Goal: Task Accomplishment & Management: Manage account settings

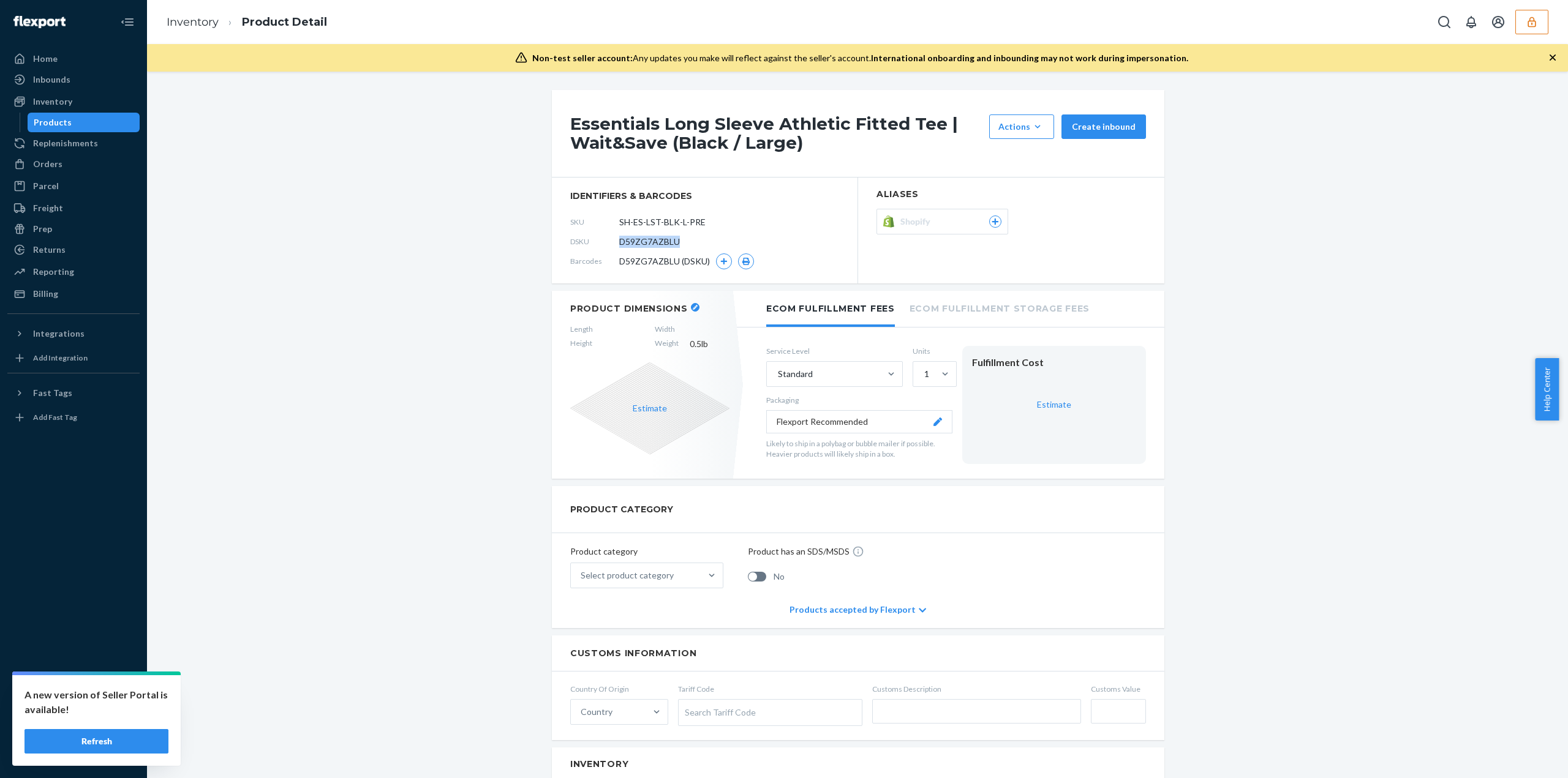
click at [1541, 23] on button "button" at bounding box center [1532, 22] width 33 height 24
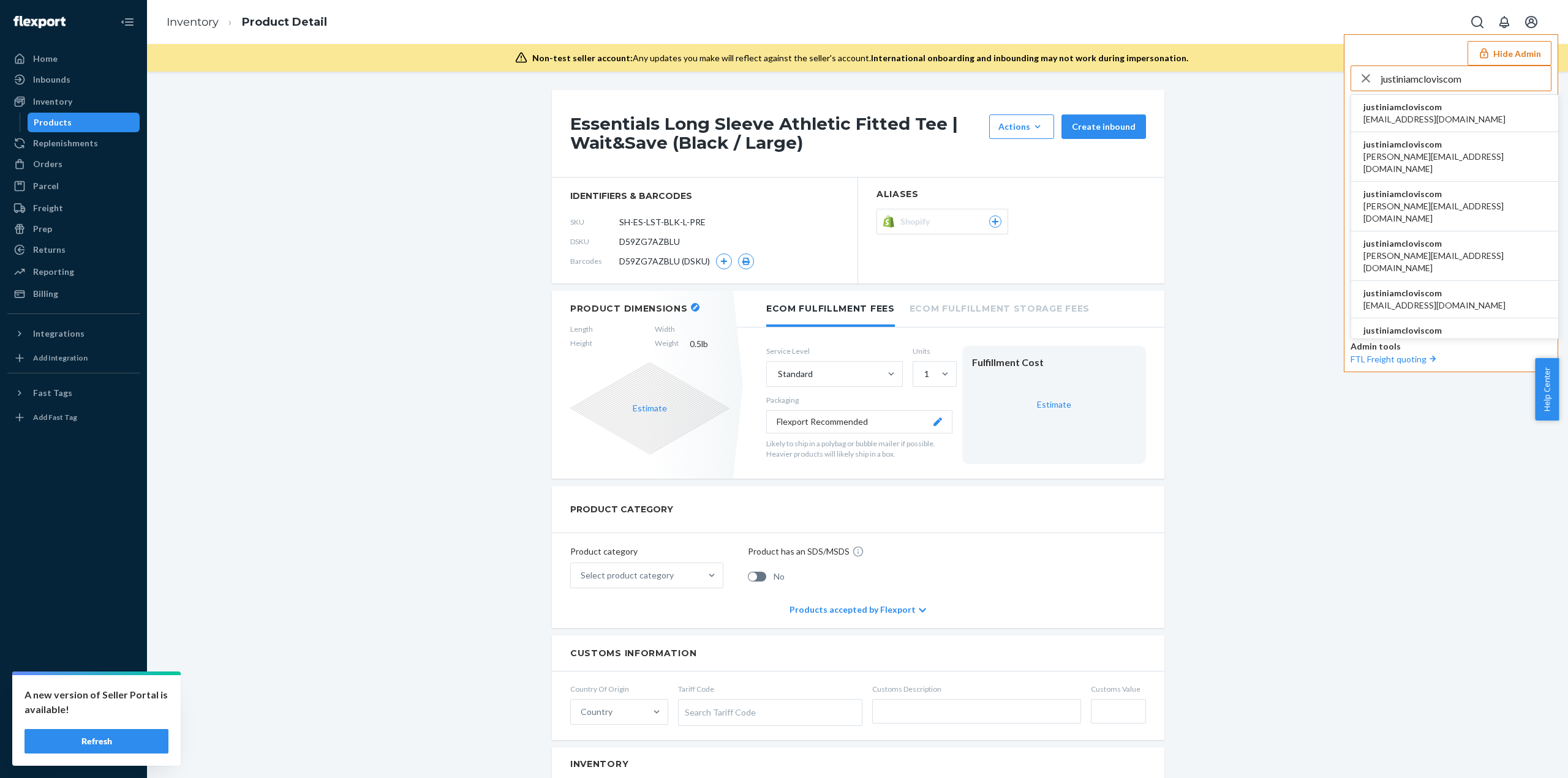
type input "justiniamcloviscom"
click at [1475, 104] on li "justiniamcloviscom arslan@sellerplex.com" at bounding box center [1454, 114] width 207 height 37
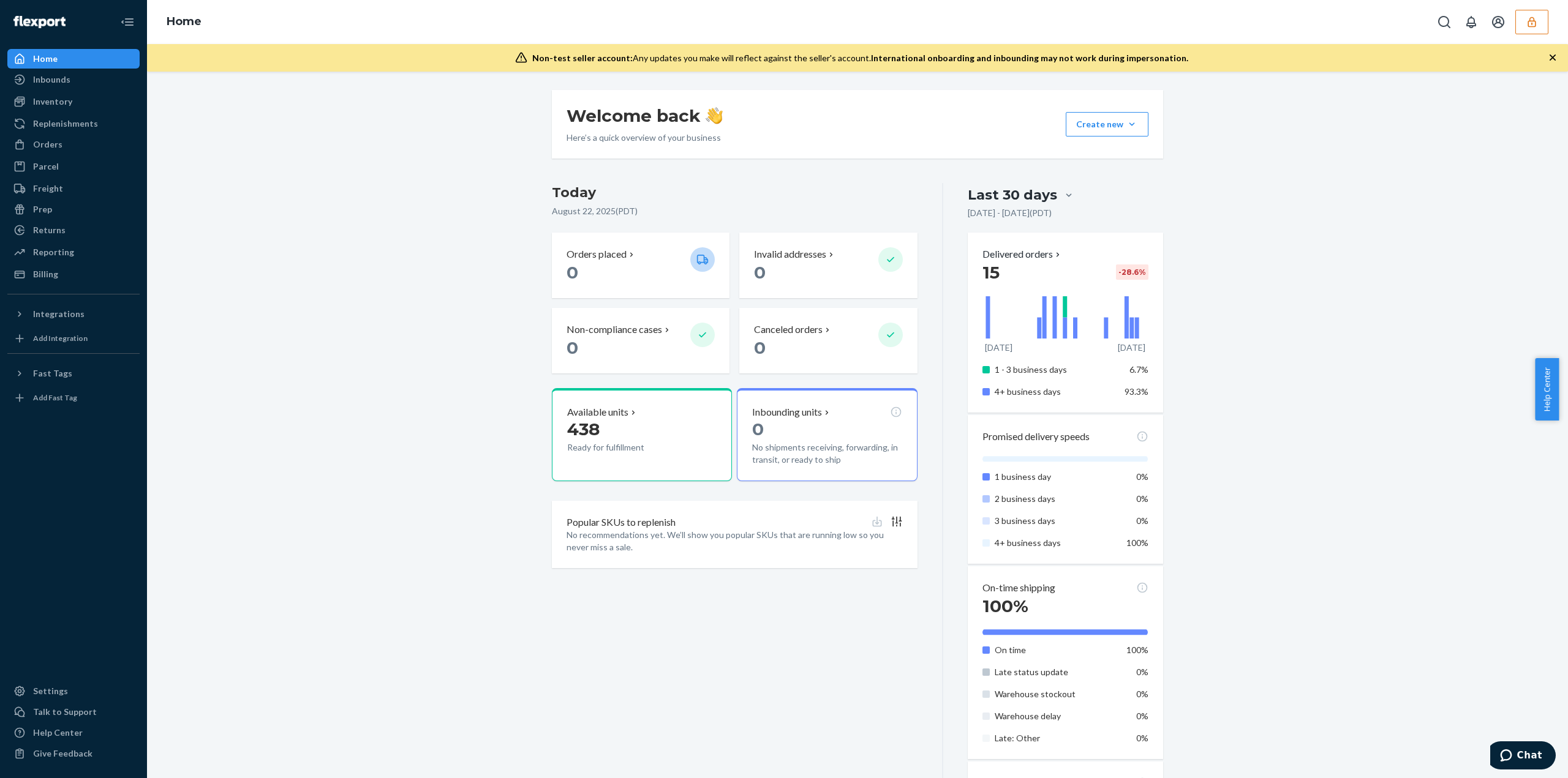
click at [1533, 26] on icon "button" at bounding box center [1532, 22] width 8 height 11
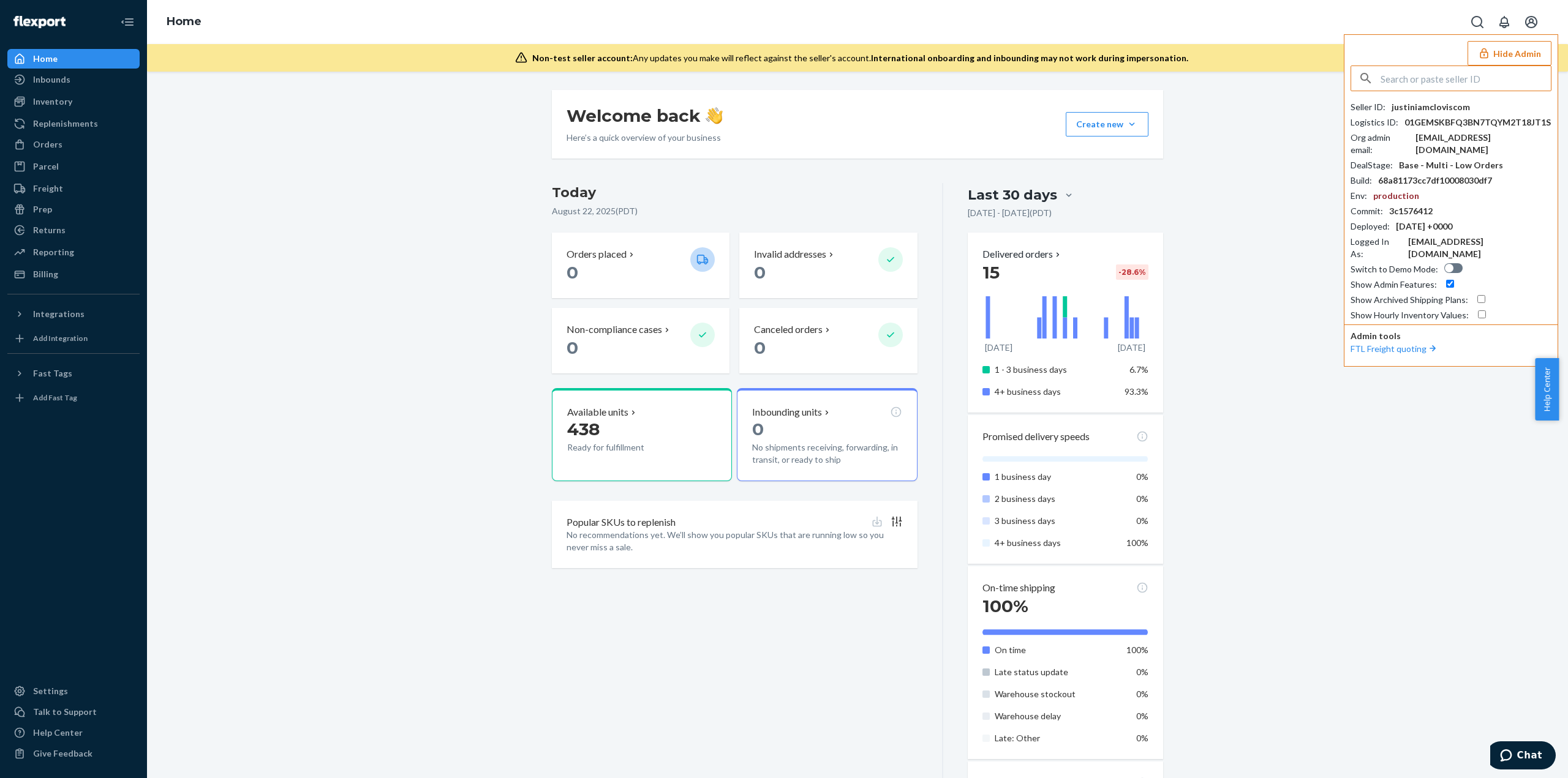
click at [1533, 26] on icon "Open account menu" at bounding box center [1531, 22] width 14 height 14
click at [1264, 298] on div "Welcome back Here’s a quick overview of your business Create new Create new inb…" at bounding box center [858, 569] width 1403 height 958
click at [44, 691] on div "Settings" at bounding box center [50, 691] width 35 height 12
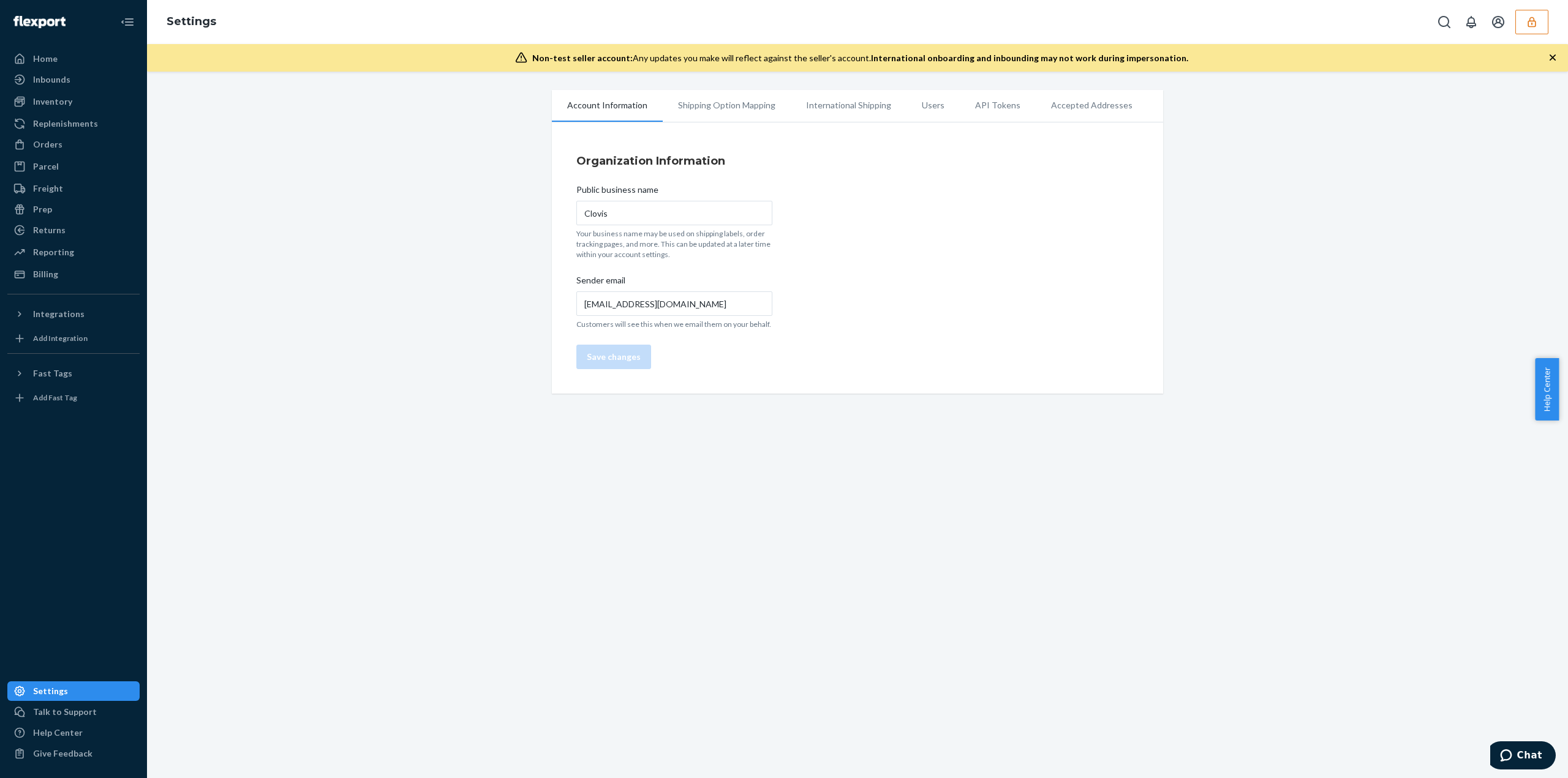
click at [916, 114] on li "Users" at bounding box center [933, 105] width 53 height 31
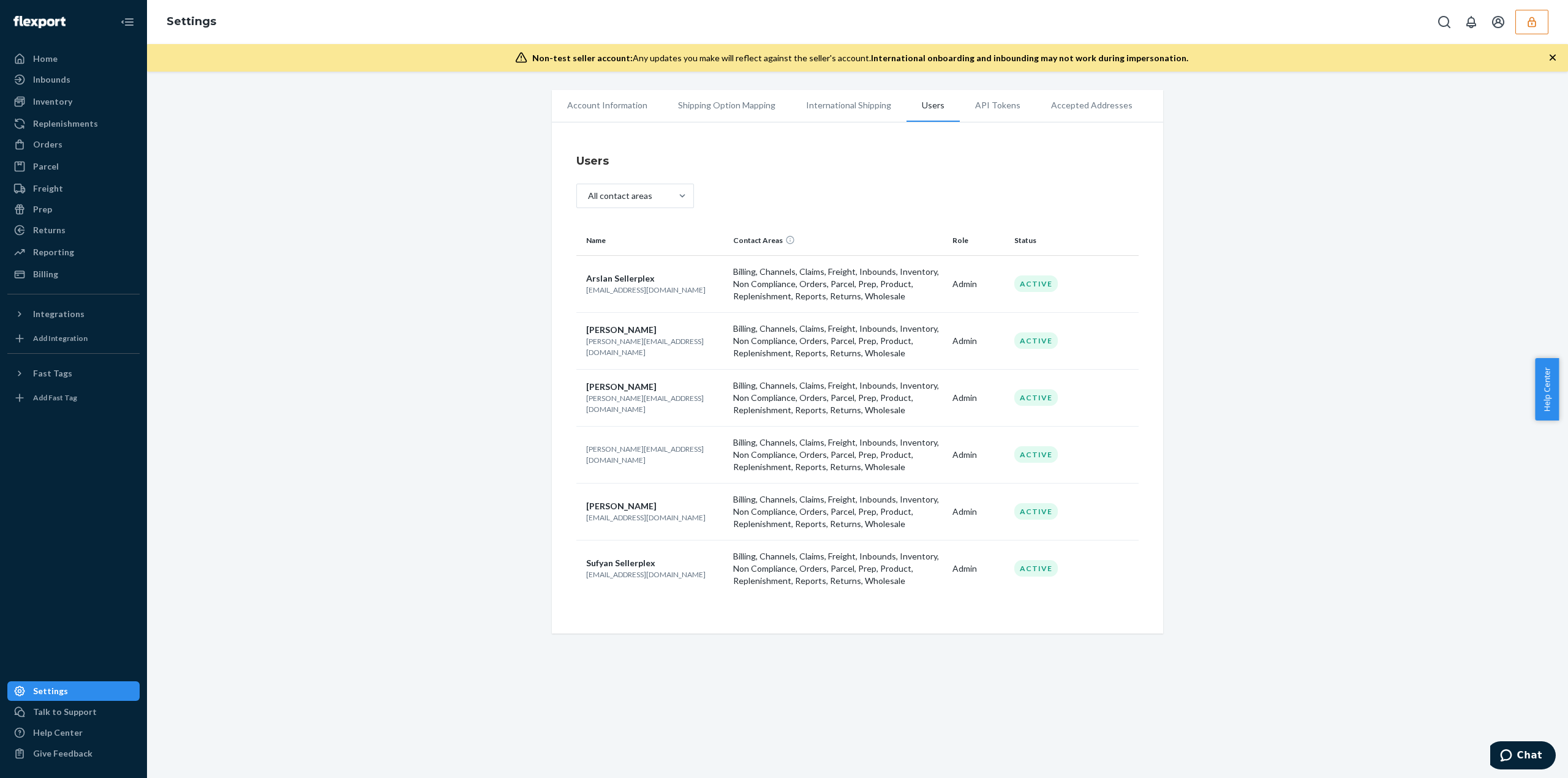
click at [619, 518] on p "matt@infinityconnect.org" at bounding box center [654, 518] width 137 height 11
click at [619, 456] on p "justin@iamclovis.com" at bounding box center [654, 454] width 137 height 21
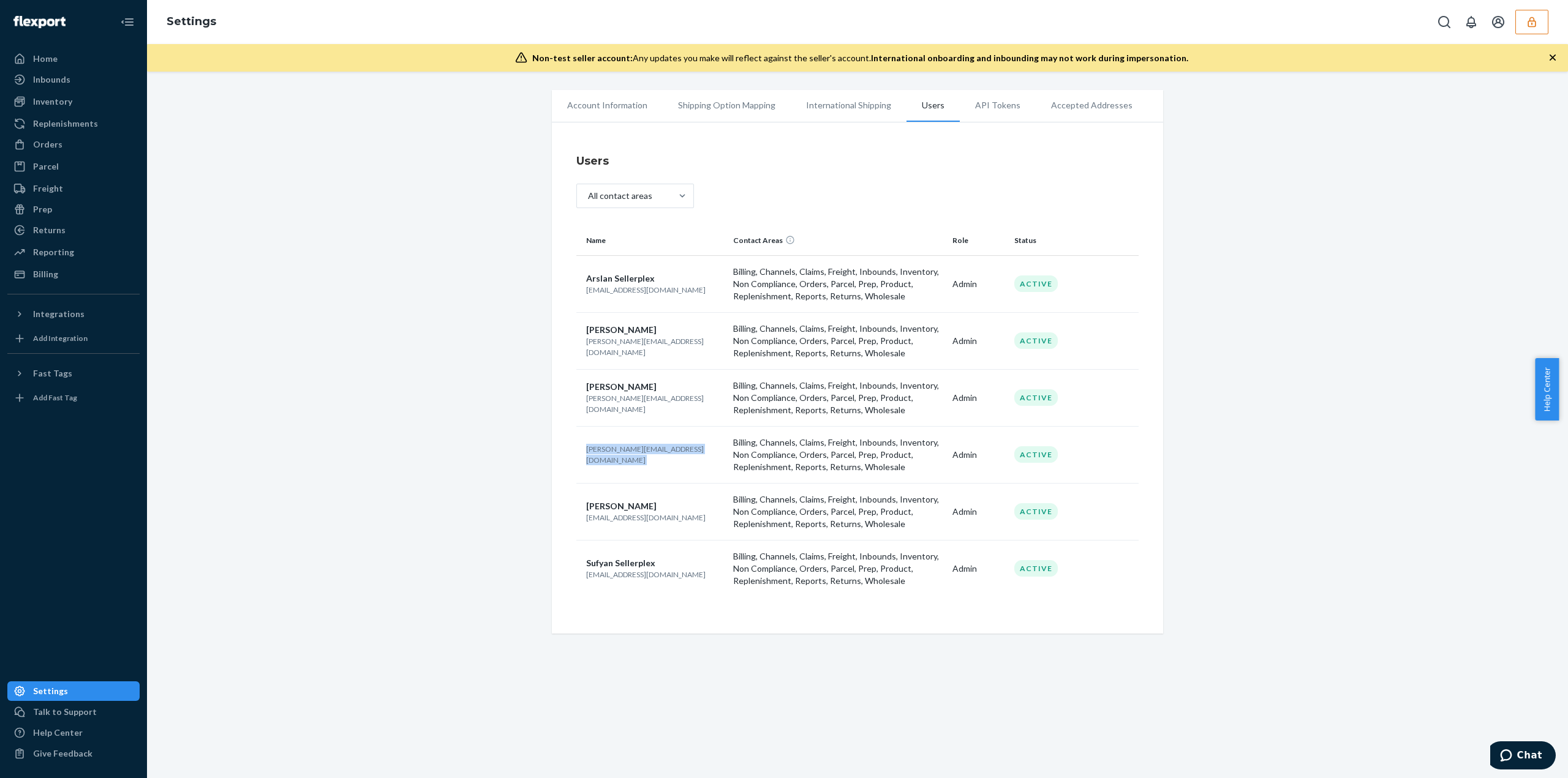
click at [619, 456] on p "justin@iamclovis.com" at bounding box center [654, 454] width 137 height 21
copy p "justin@iamclovis.com"
click at [1533, 23] on icon "button" at bounding box center [1532, 22] width 12 height 12
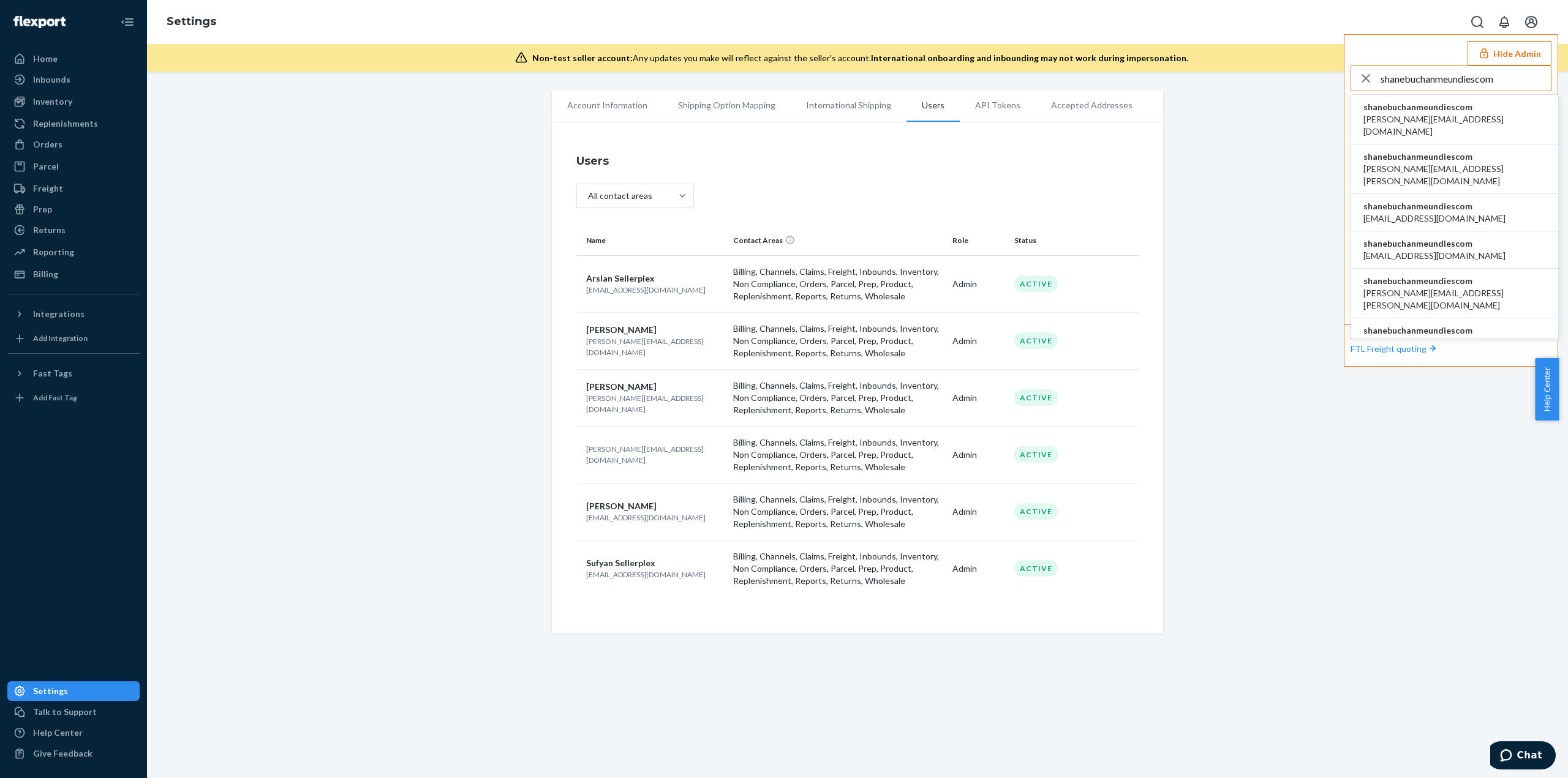
type input "shanebuchanmeundiescom"
click at [1416, 104] on span "shanebuchanmeundiescom" at bounding box center [1455, 107] width 183 height 12
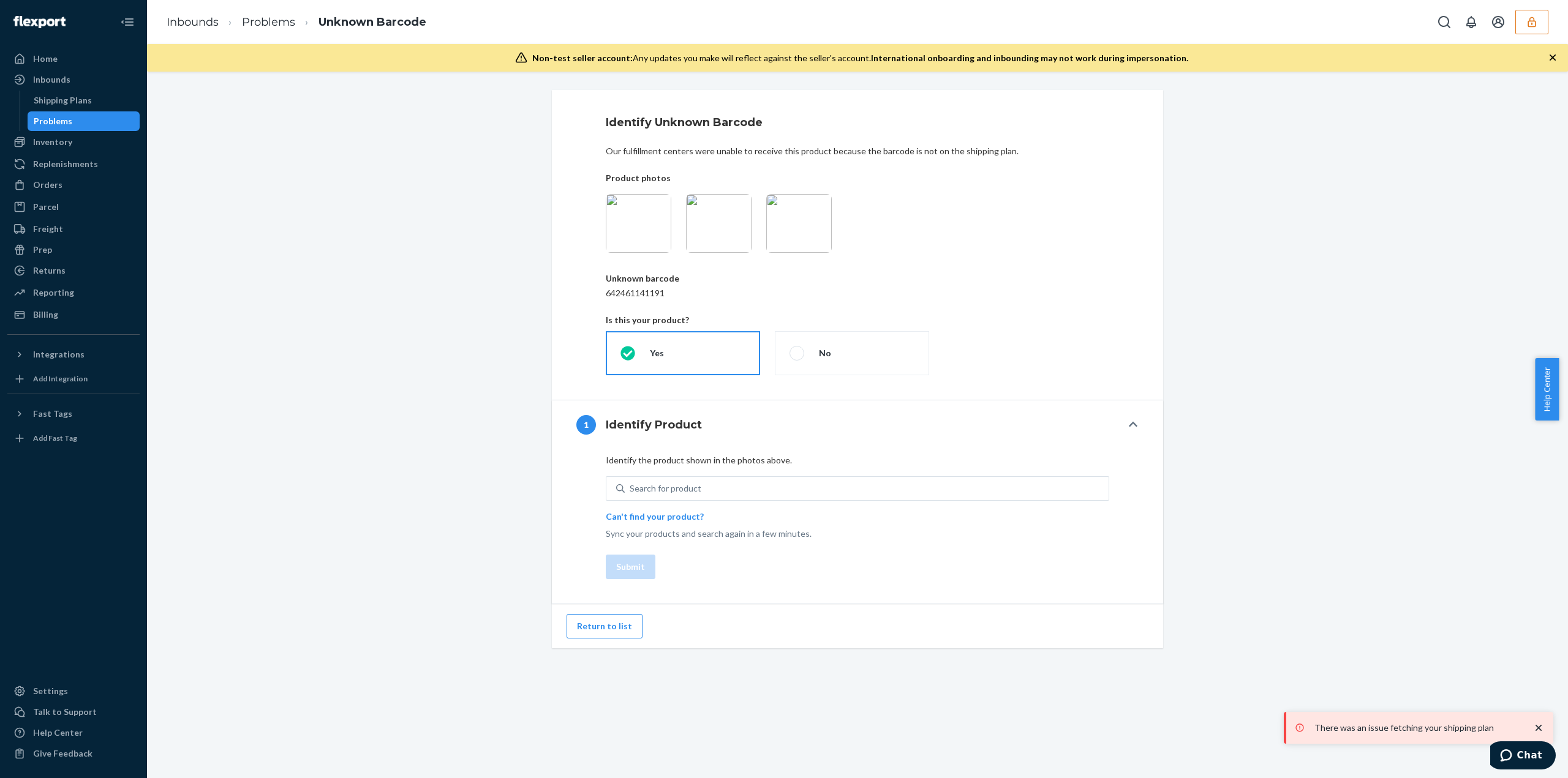
click at [637, 226] on img at bounding box center [638, 224] width 66 height 59
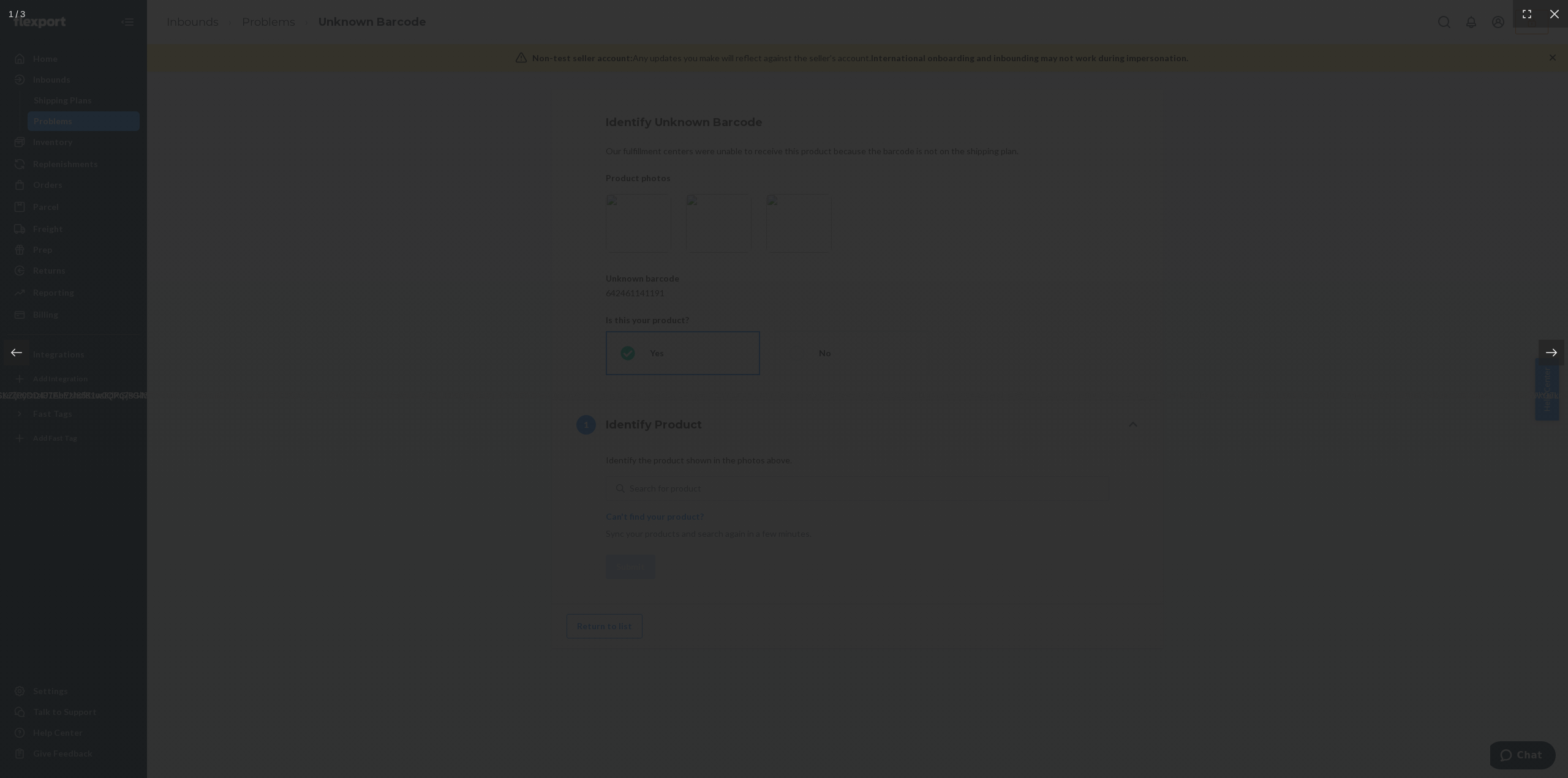
click at [1555, 355] on icon at bounding box center [1552, 353] width 12 height 12
click at [1555, 22] on div at bounding box center [1554, 14] width 28 height 28
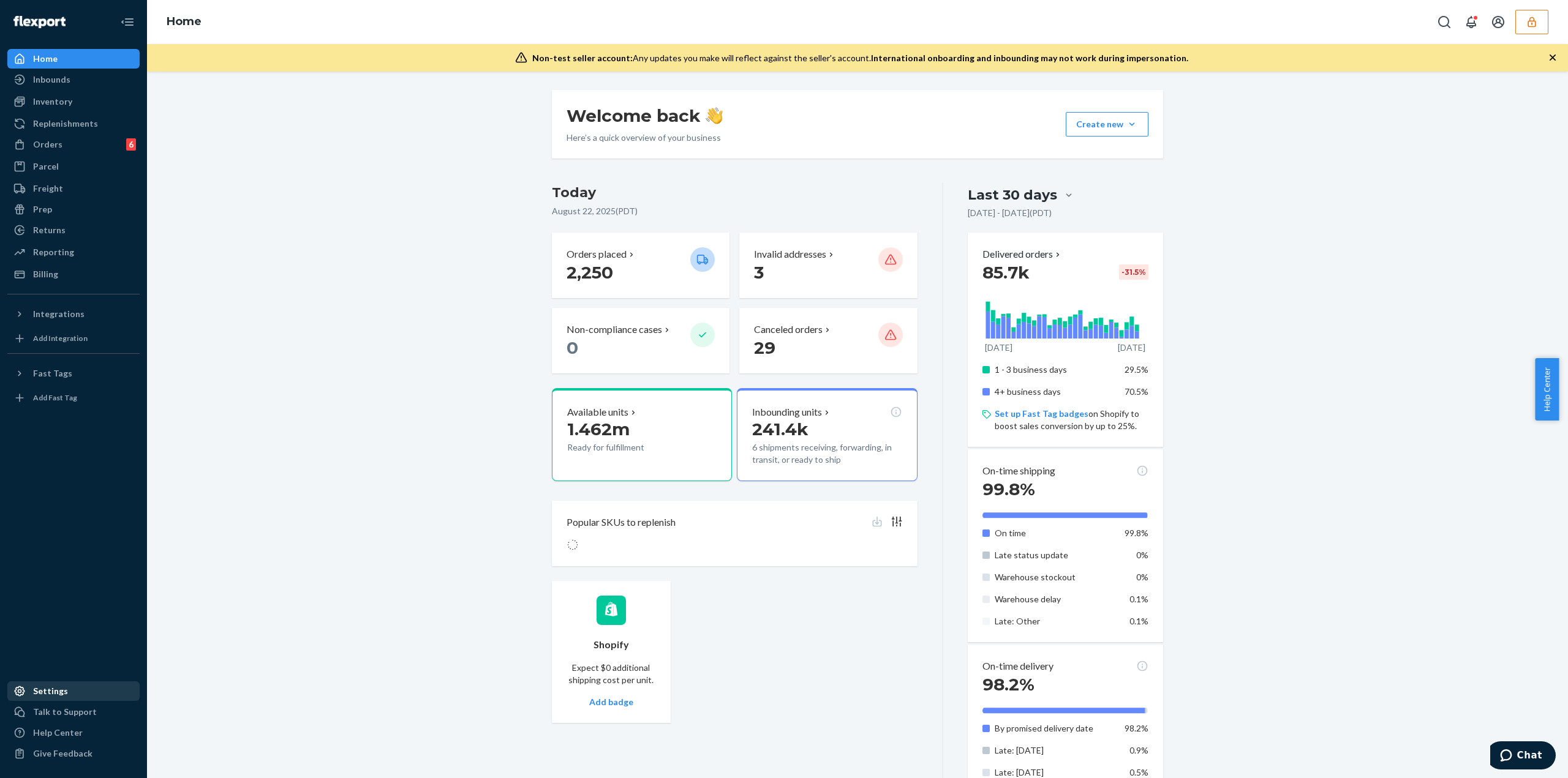
click at [41, 689] on div "Settings" at bounding box center [50, 691] width 35 height 12
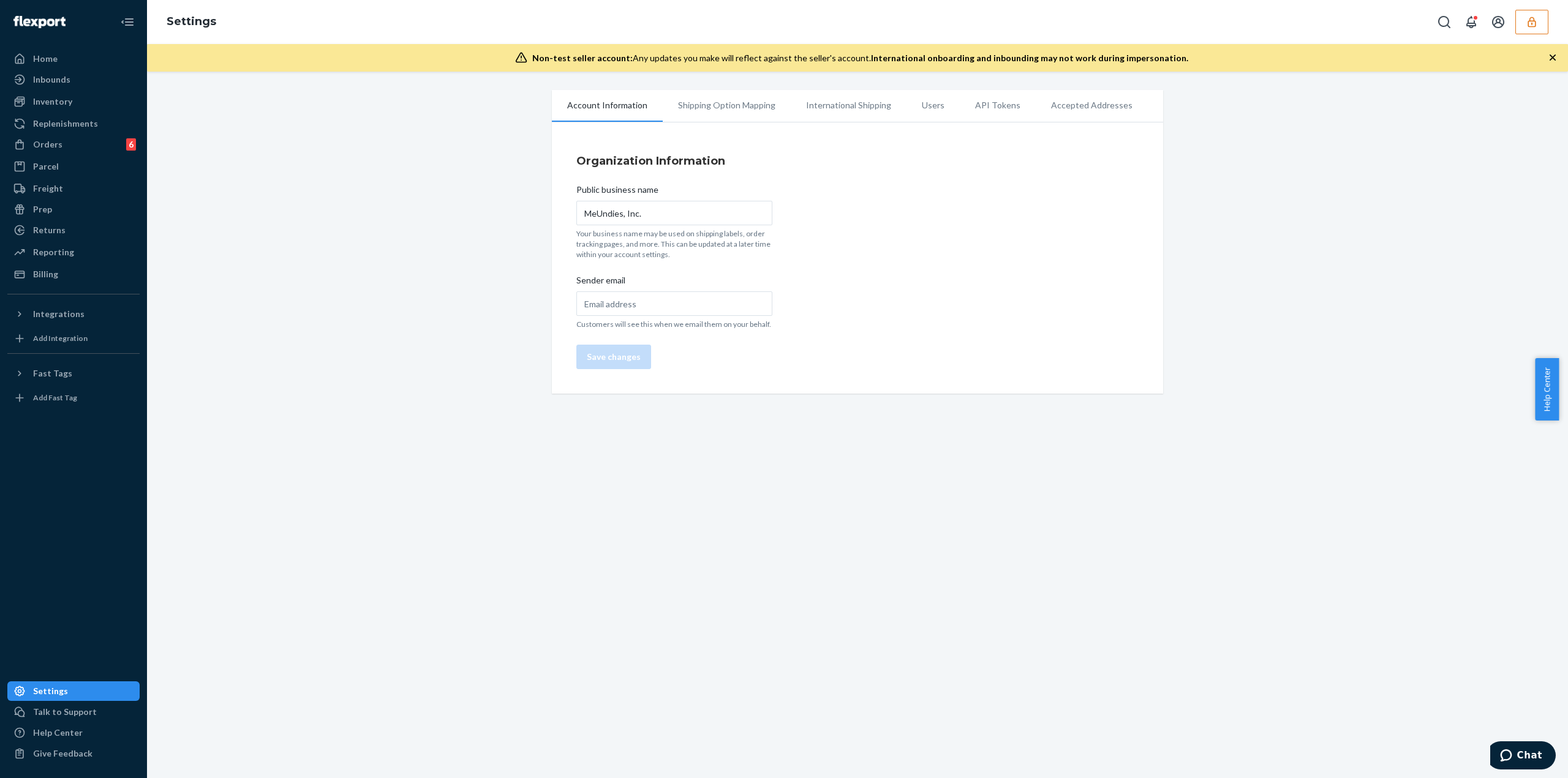
click at [926, 106] on li "Users" at bounding box center [933, 105] width 53 height 31
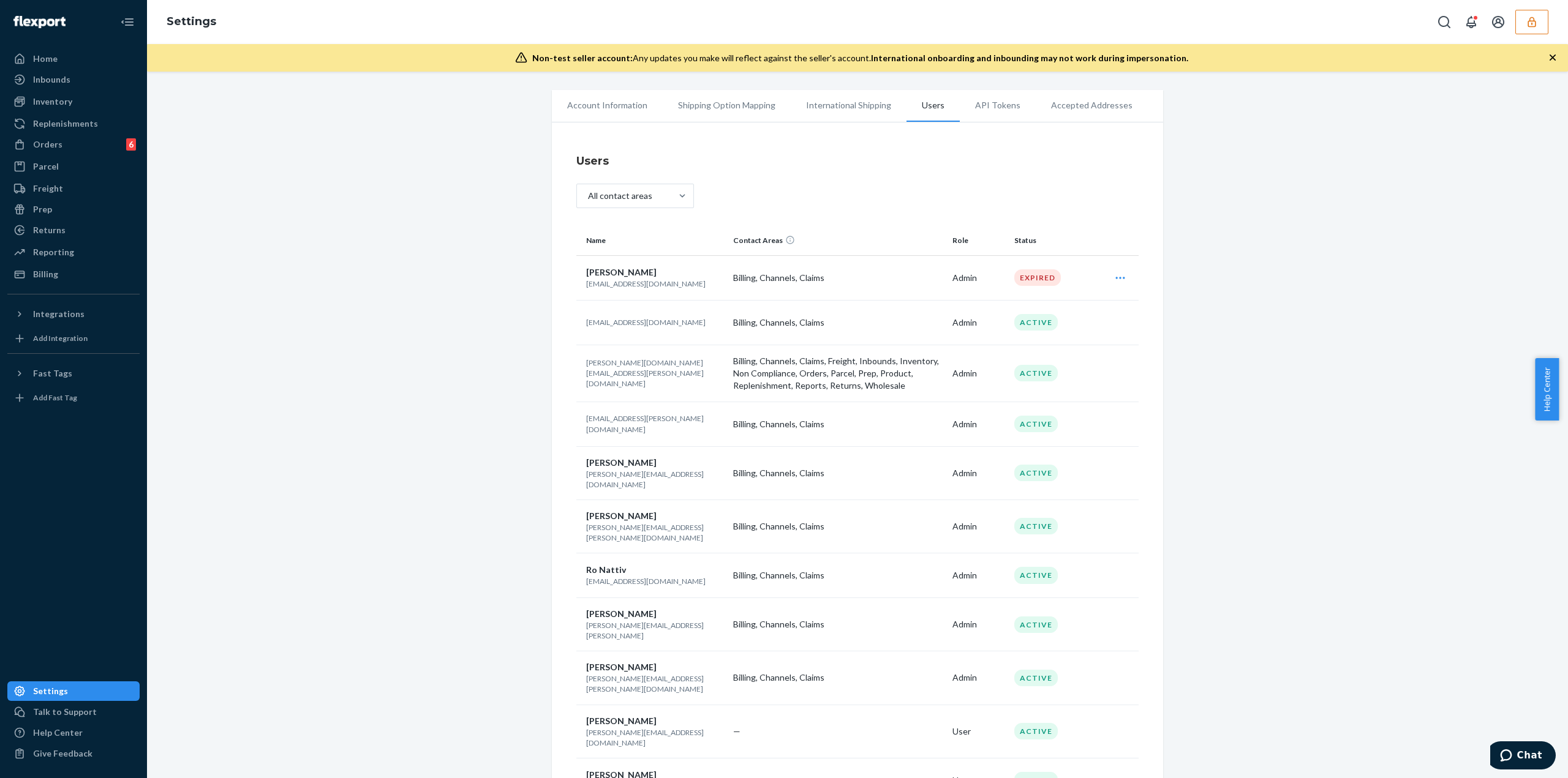
click at [662, 370] on p "[PERSON_NAME][DOMAIN_NAME][EMAIL_ADDRESS][PERSON_NAME][DOMAIN_NAME]" at bounding box center [654, 374] width 137 height 32
copy p "[PERSON_NAME][DOMAIN_NAME][EMAIL_ADDRESS][PERSON_NAME][DOMAIN_NAME]"
